Goal: Transaction & Acquisition: Purchase product/service

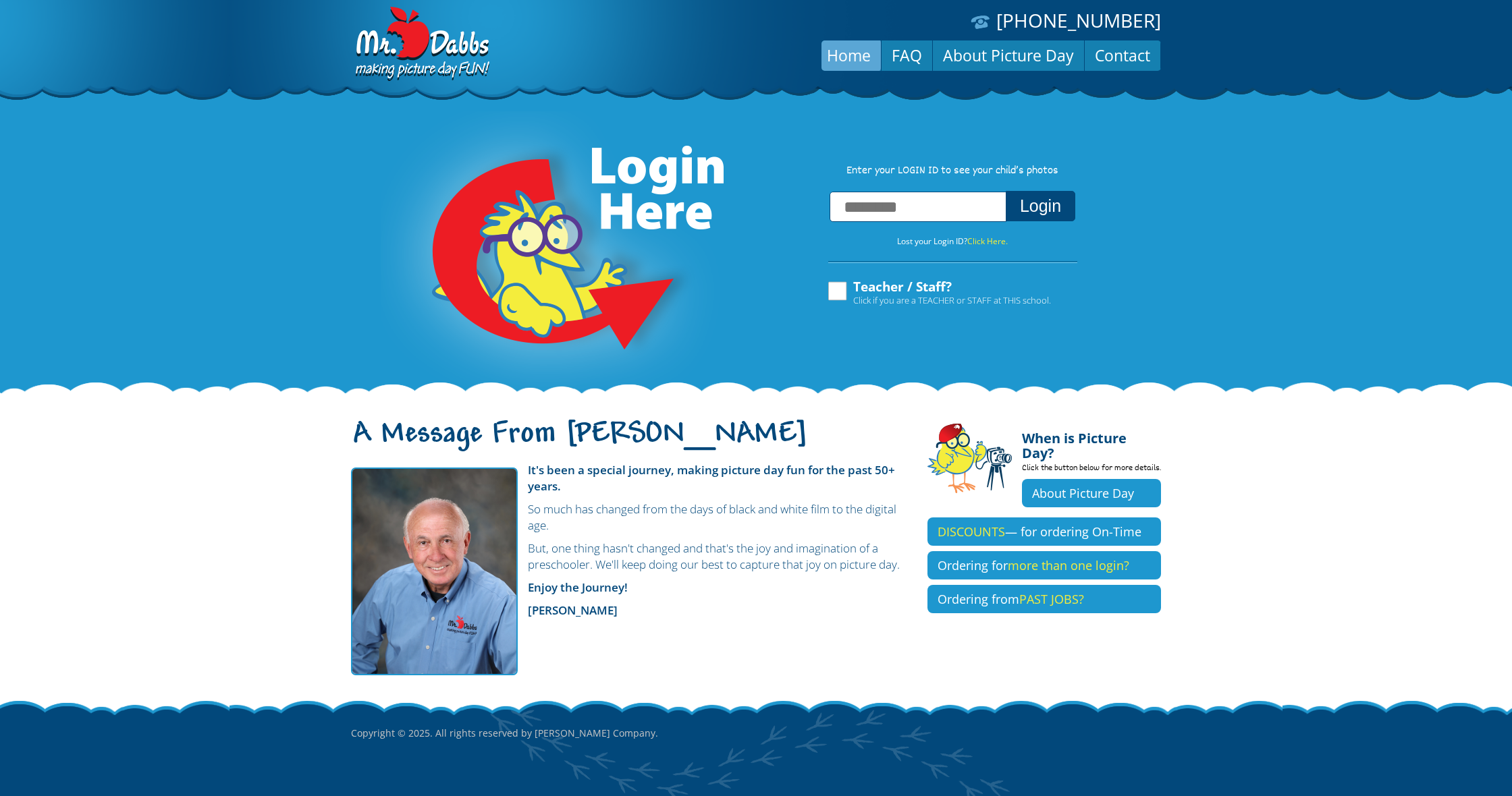
scroll to position [34, 0]
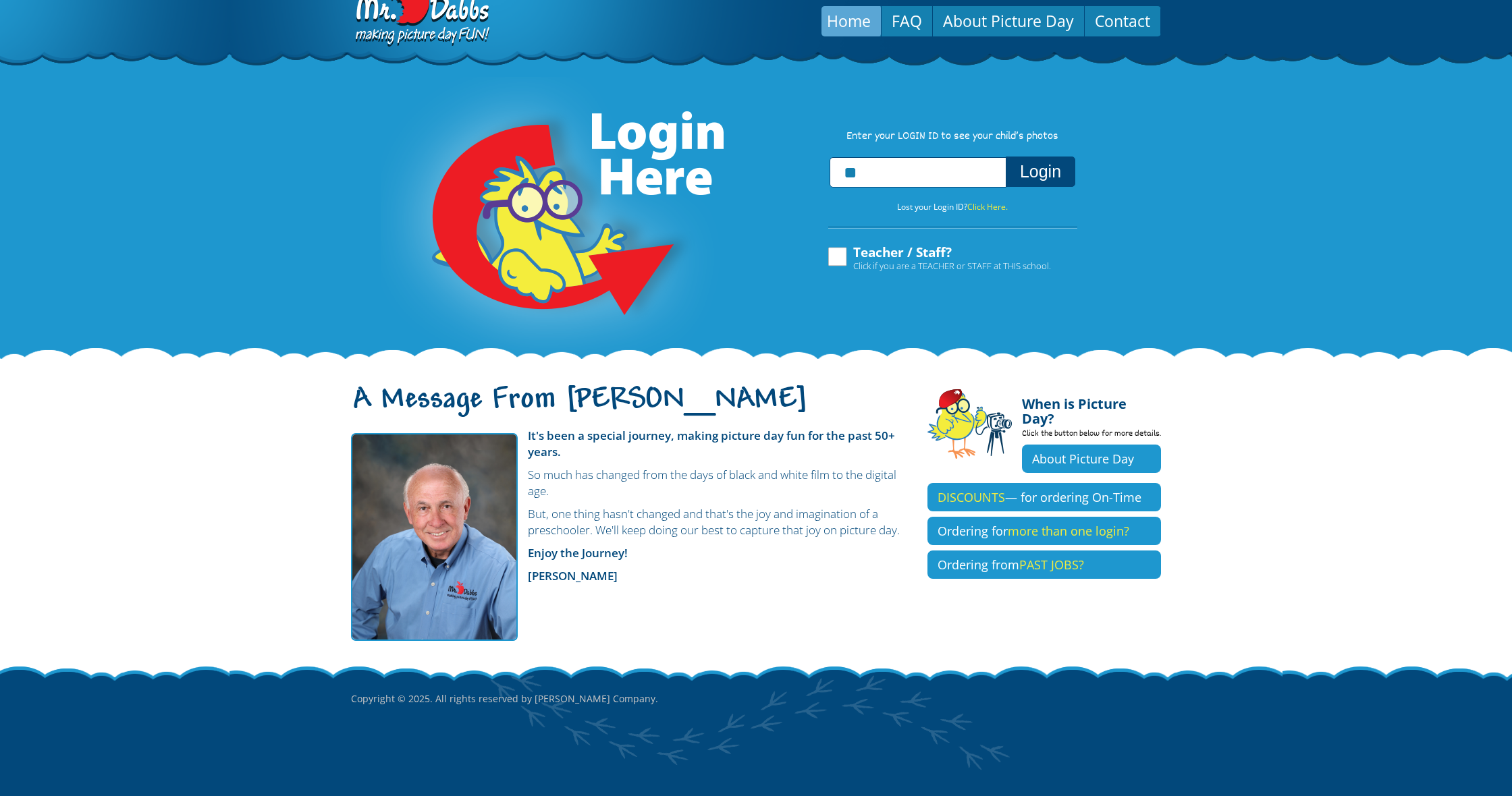
type input "*"
type input "**********"
click at [1040, 174] on button "Login" at bounding box center [1040, 172] width 70 height 31
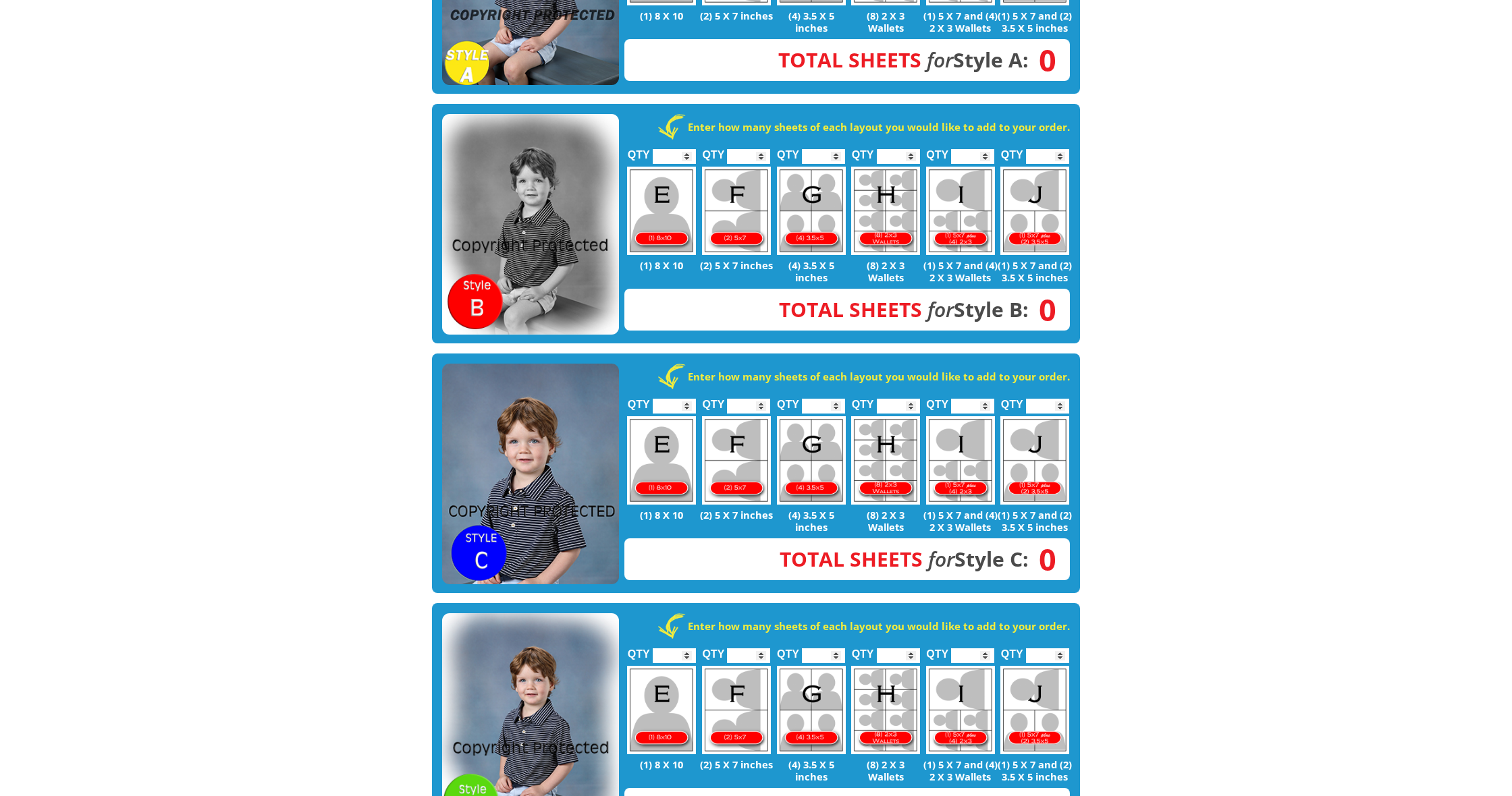
scroll to position [481, 0]
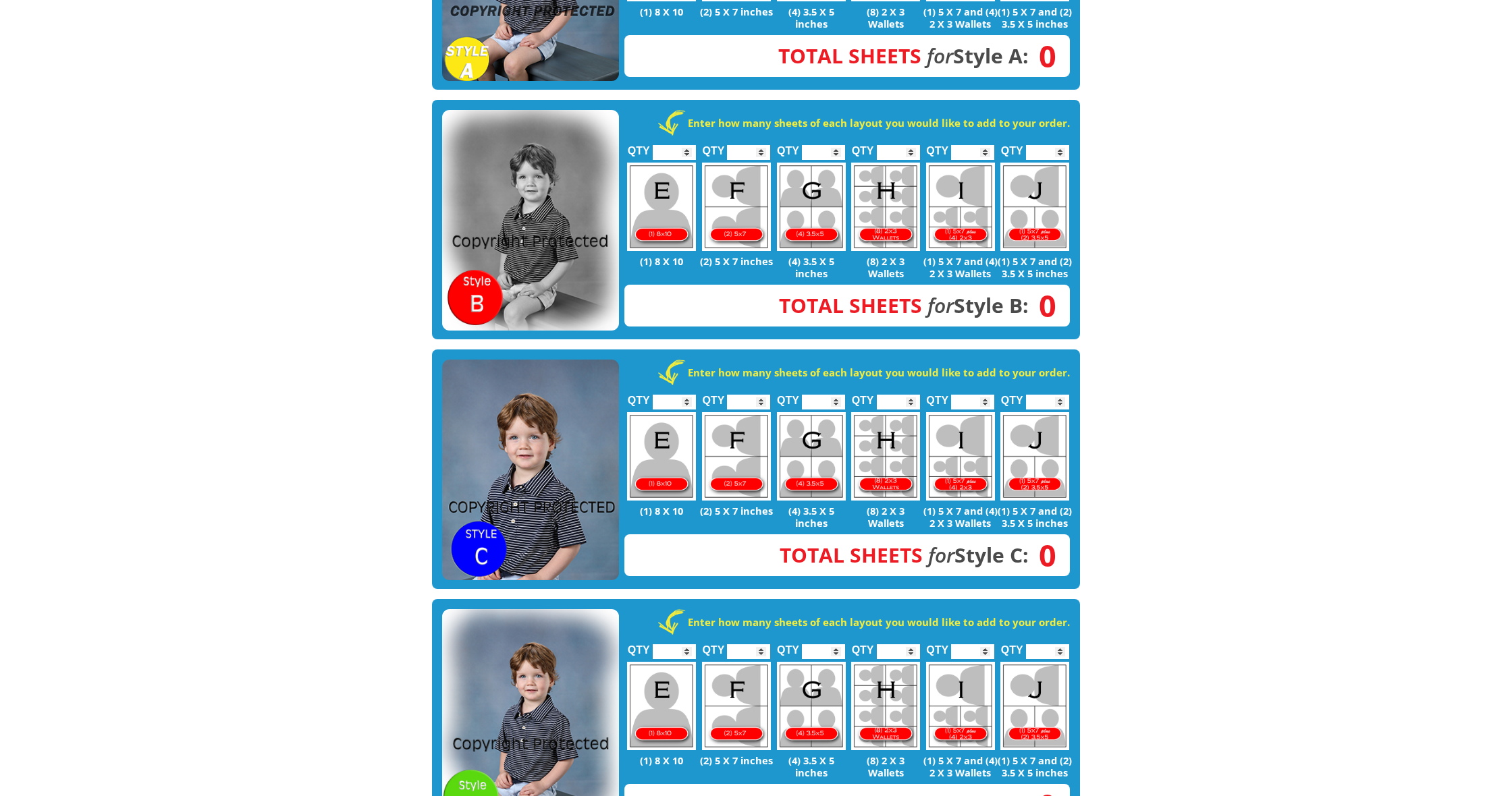
click at [566, 424] on img at bounding box center [530, 470] width 177 height 222
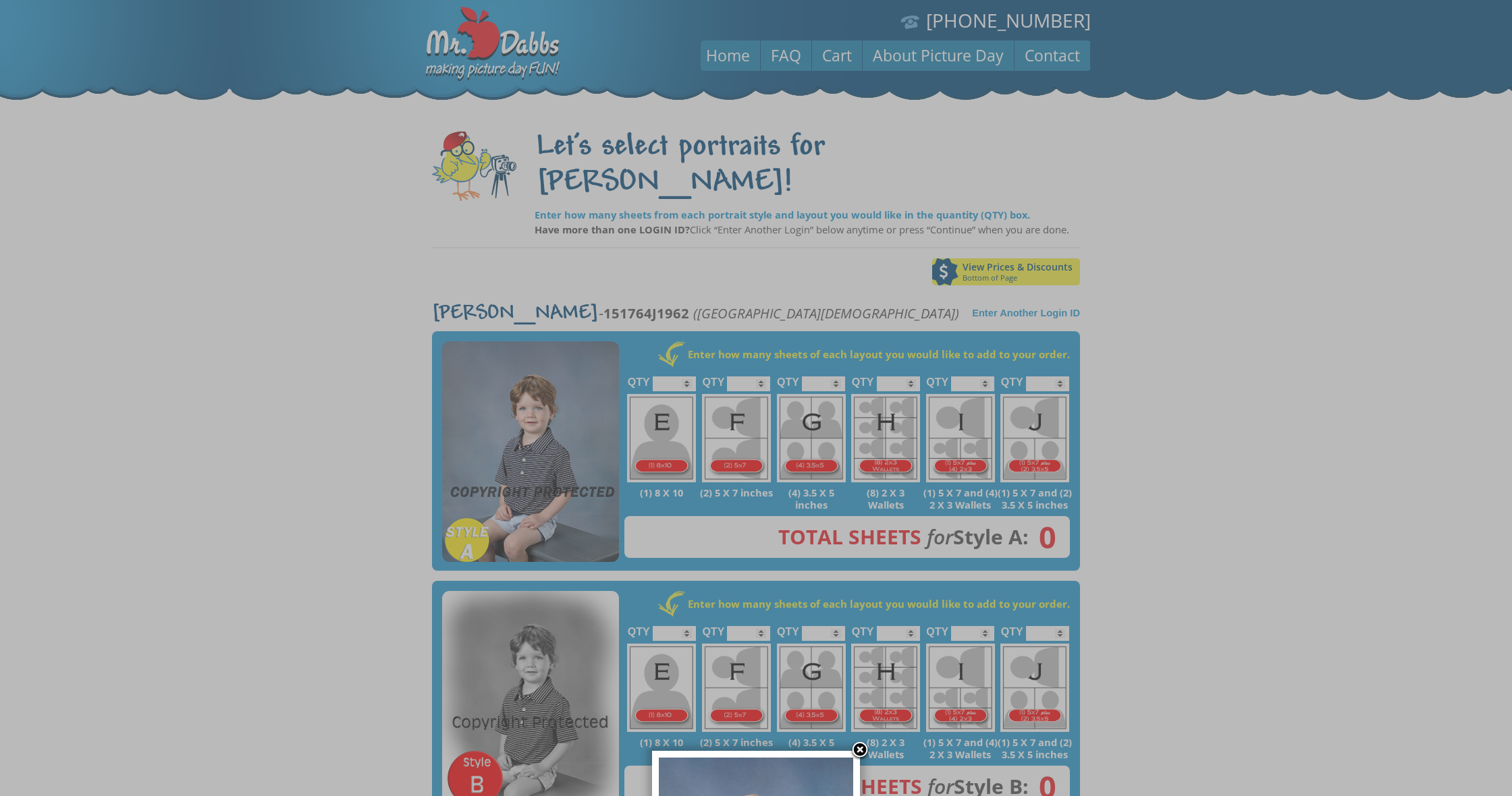
scroll to position [0, 0]
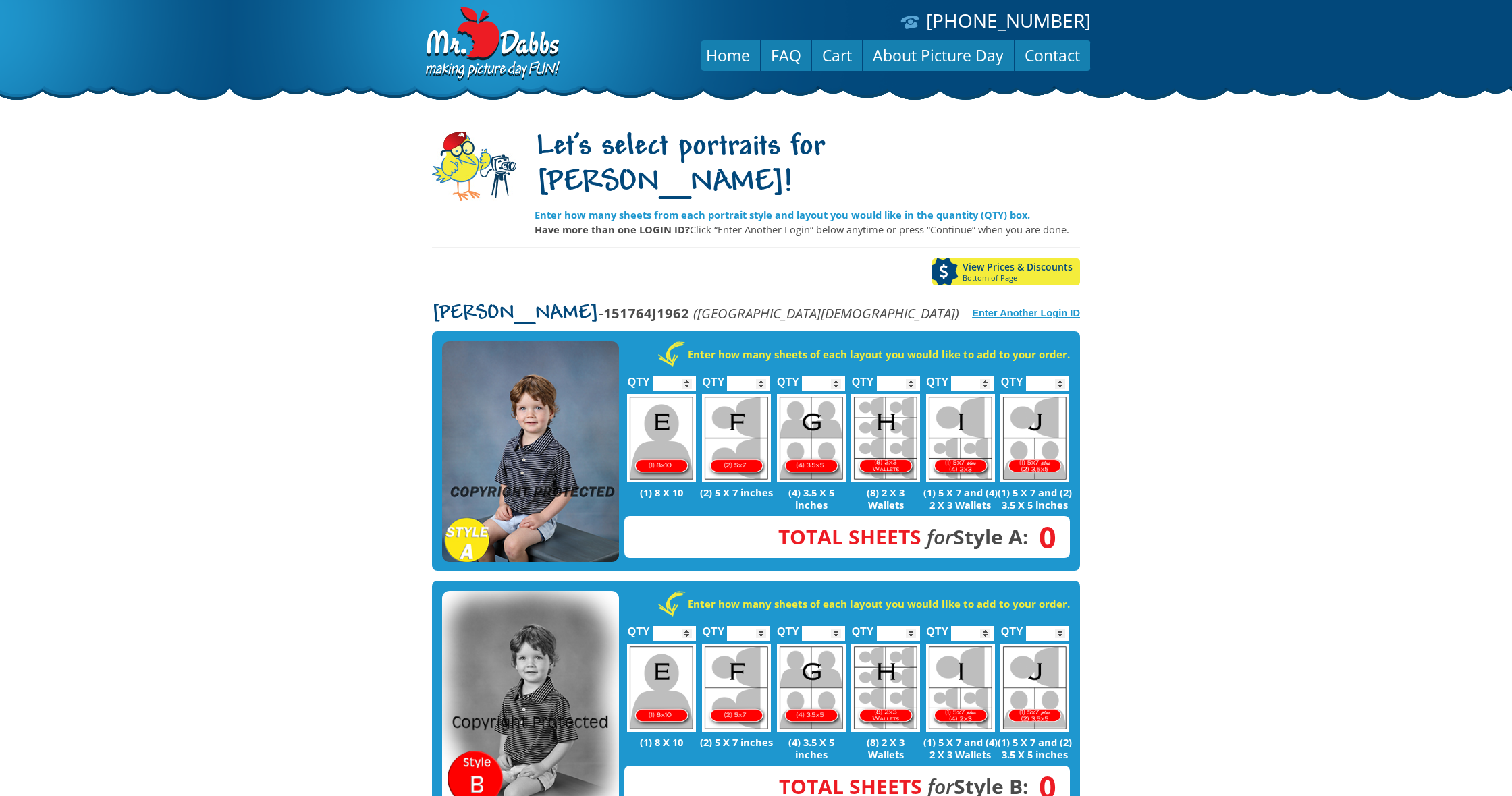
click at [1028, 308] on strong "Enter Another Login ID" at bounding box center [1025, 313] width 108 height 11
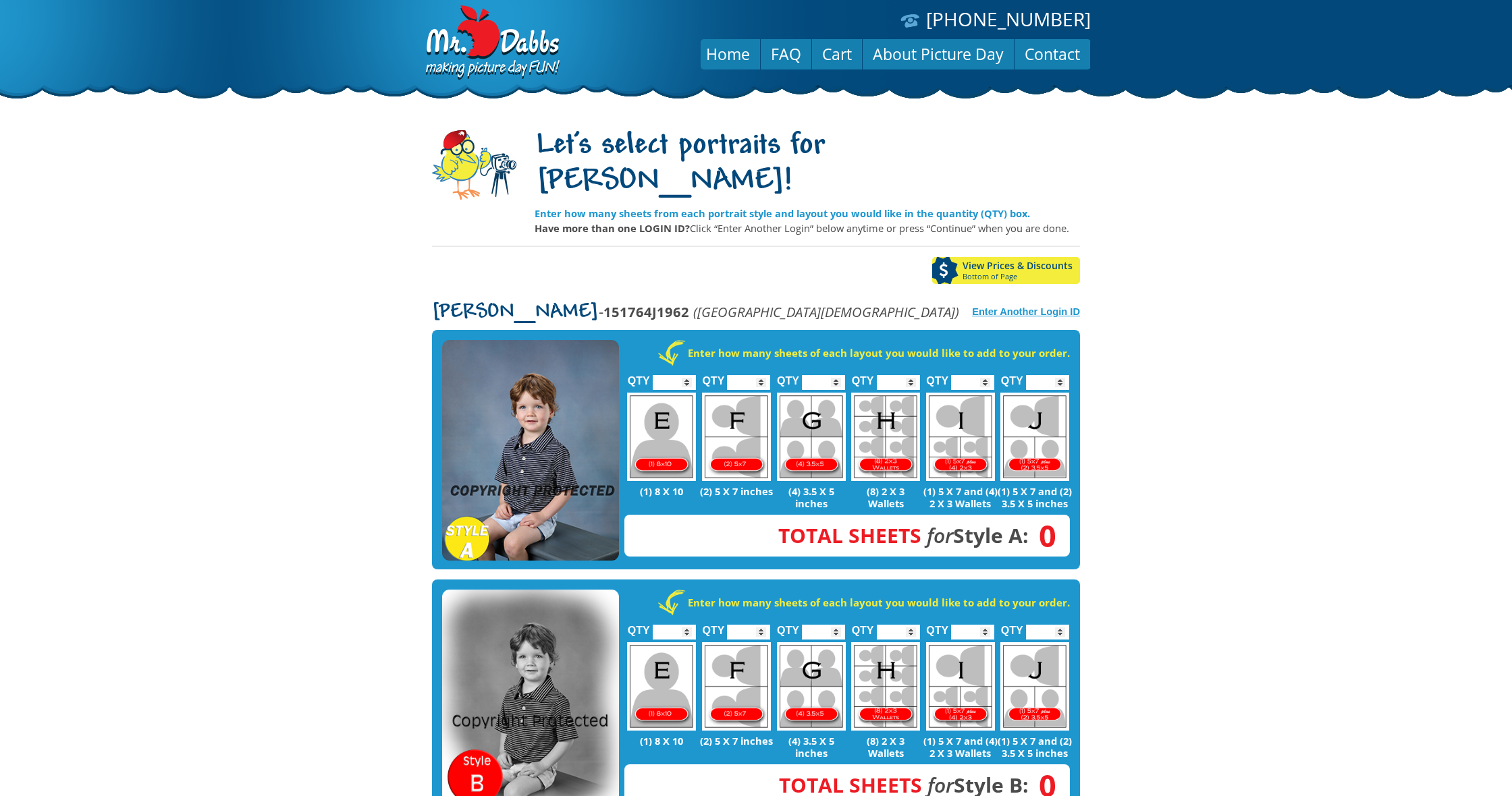
scroll to position [2, 0]
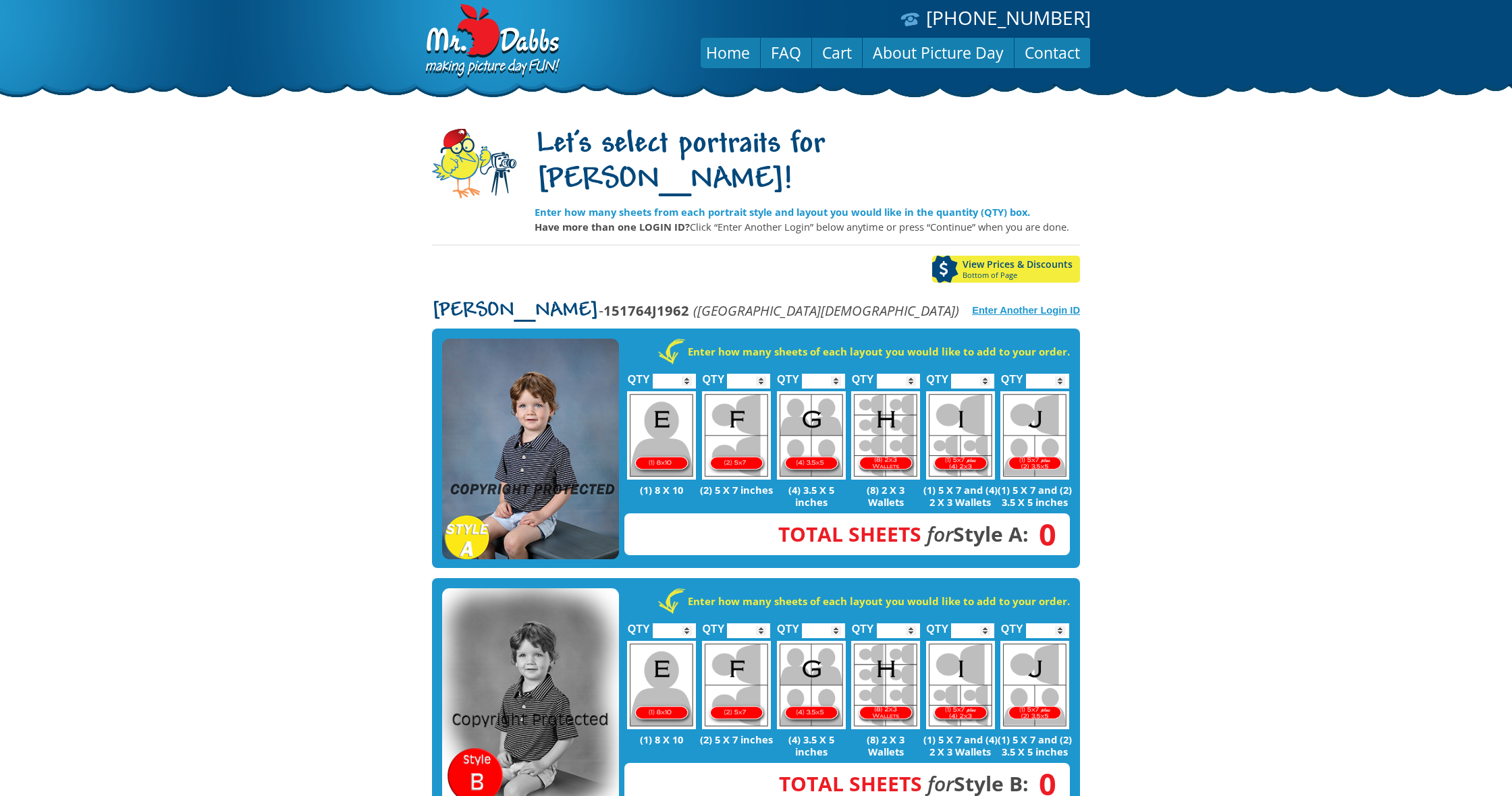
click at [1028, 305] on strong "Enter Another Login ID" at bounding box center [1025, 310] width 108 height 11
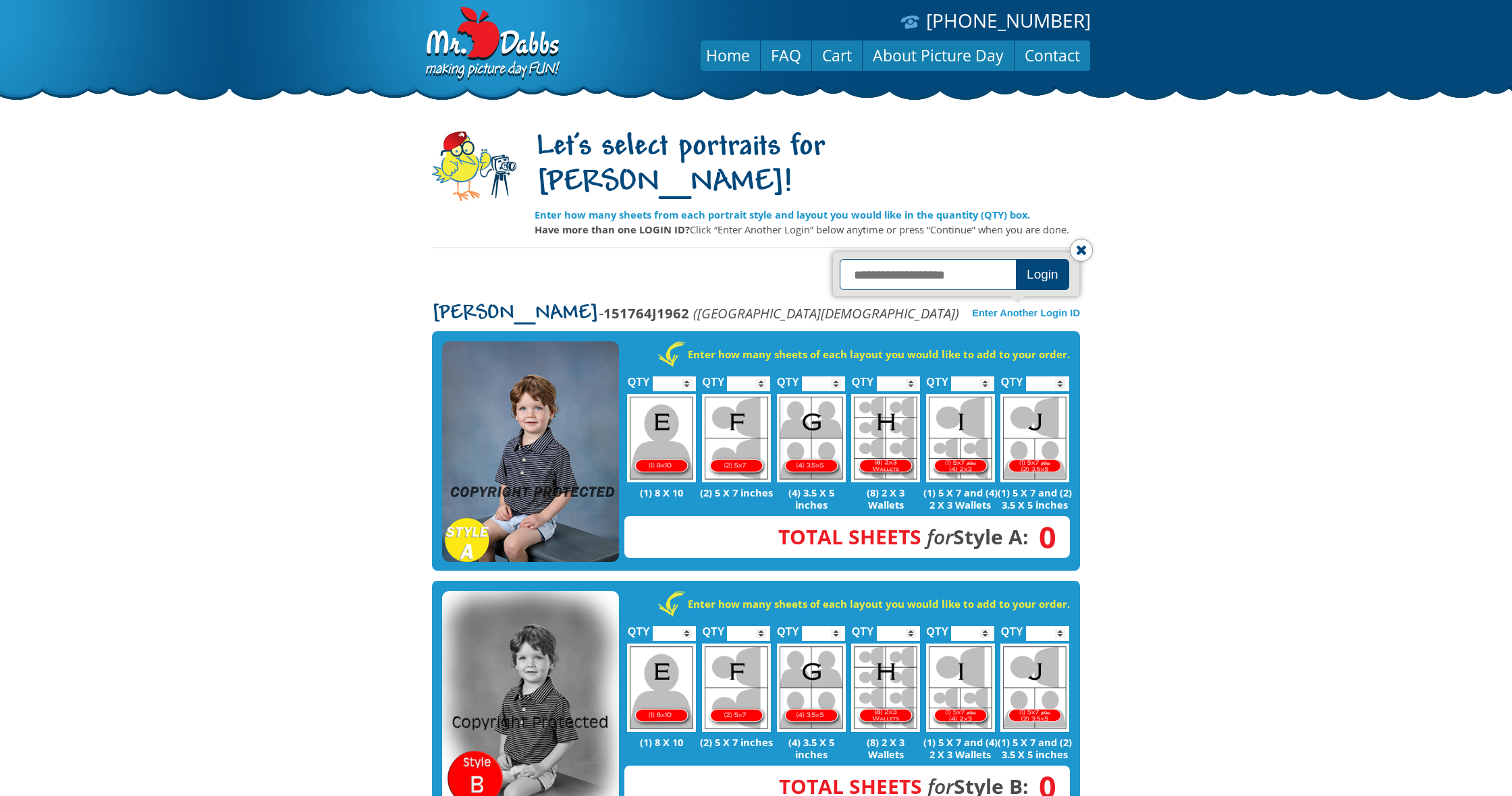
scroll to position [0, 0]
type input "**********"
drag, startPoint x: 1076, startPoint y: 243, endPoint x: 1058, endPoint y: 247, distance: 18.4
click at [1075, 251] on form "**********" at bounding box center [956, 274] width 247 height 45
click at [1056, 259] on button "Login" at bounding box center [1042, 274] width 53 height 31
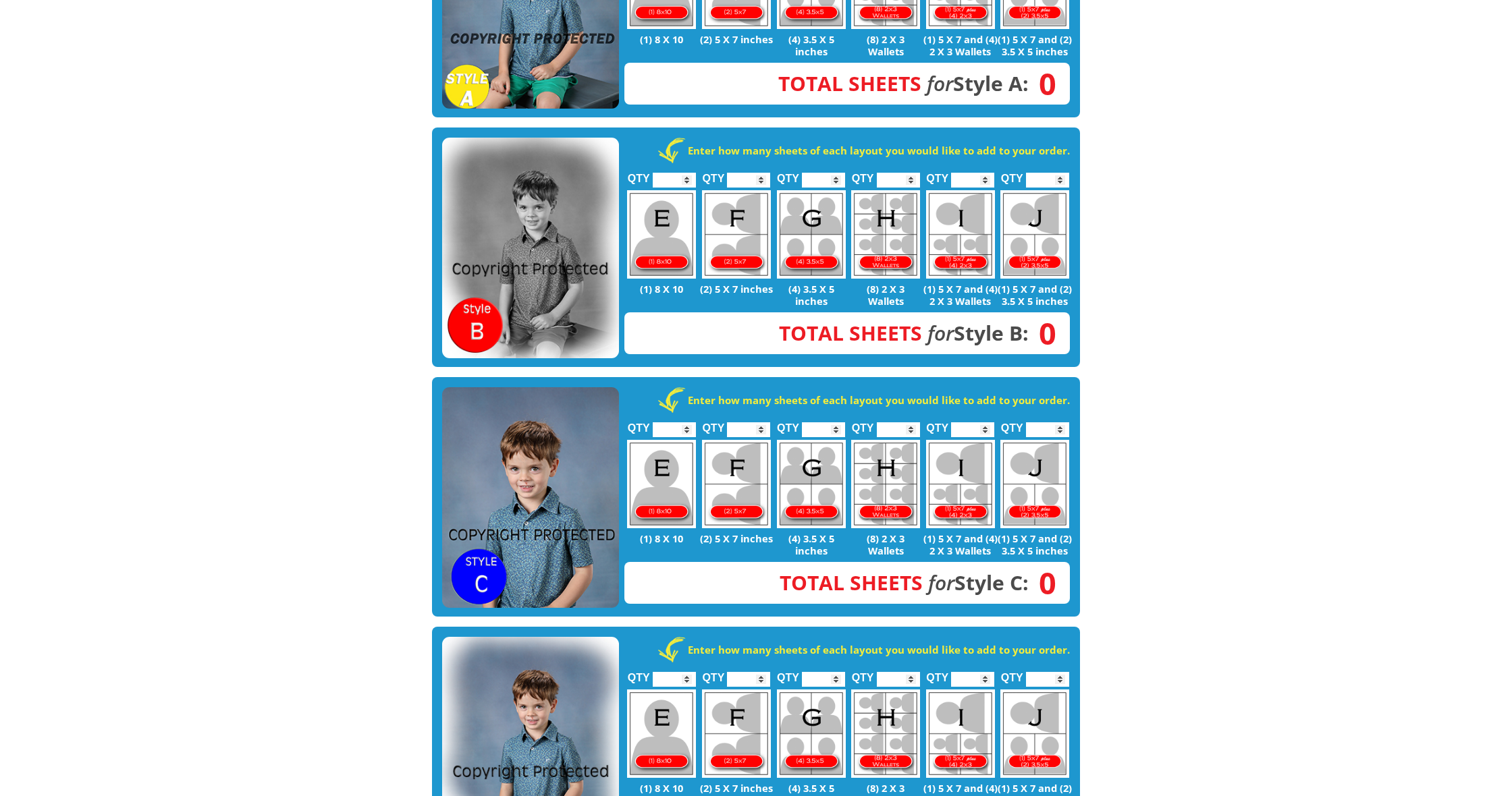
scroll to position [453, 0]
